Goal: Task Accomplishment & Management: Use online tool/utility

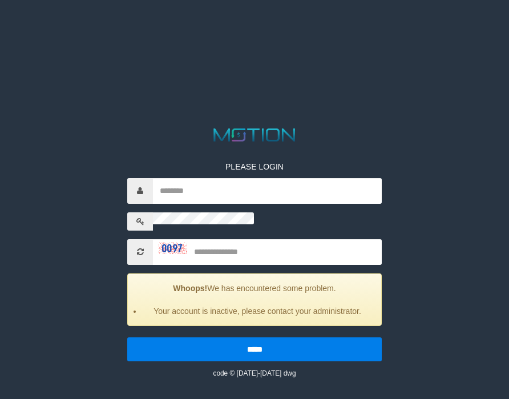
click at [151, 367] on div "code © [DATE]-[DATE] dwg" at bounding box center [254, 372] width 255 height 11
click at [152, 367] on div "code © [DATE]-[DATE] dwg" at bounding box center [254, 372] width 255 height 11
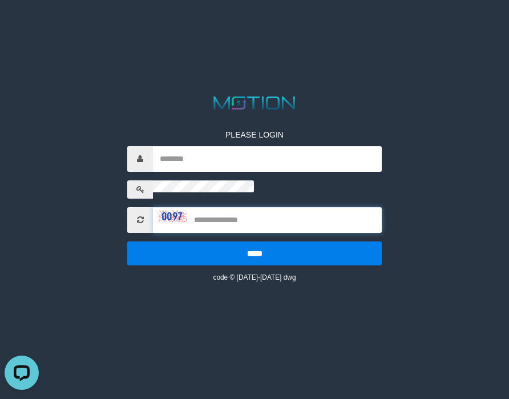
click at [254, 207] on input "text" at bounding box center [267, 220] width 229 height 26
click at [254, 94] on img at bounding box center [254, 103] width 89 height 18
click at [167, 271] on div "code © [DATE]-[DATE] dwg" at bounding box center [254, 276] width 255 height 11
click at [268, 29] on html "PLEASE LOGIN ***** code © [DATE]-[DATE] dwg" at bounding box center [254, 14] width 509 height 29
